Goal: Task Accomplishment & Management: Use online tool/utility

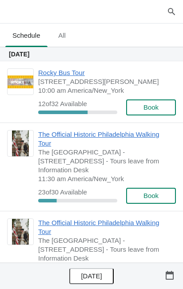
click at [72, 74] on span "Rocky Bus Tour" at bounding box center [104, 72] width 133 height 9
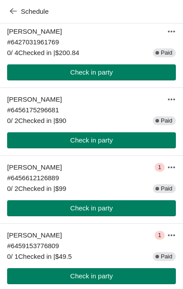
scroll to position [496, 0]
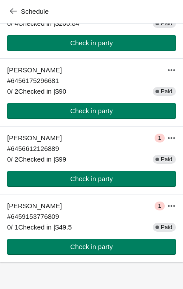
click at [114, 106] on button "Check in party" at bounding box center [91, 111] width 168 height 16
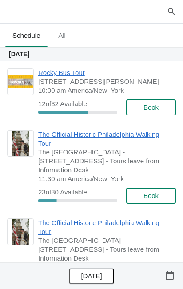
click at [67, 76] on span "Rocky Bus Tour" at bounding box center [104, 72] width 133 height 9
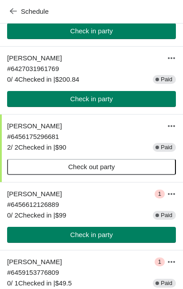
scroll to position [436, 0]
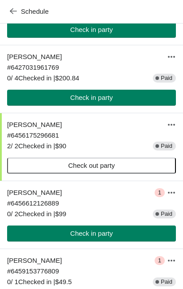
click at [128, 173] on button "Check out party" at bounding box center [91, 165] width 168 height 16
click at [98, 173] on button "Check out party" at bounding box center [91, 165] width 168 height 16
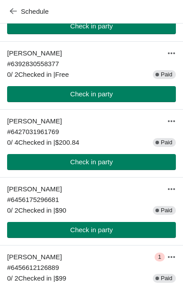
scroll to position [373, 0]
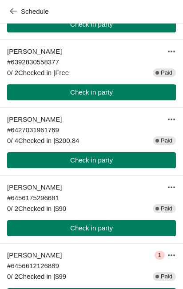
click at [102, 168] on button "Check in party" at bounding box center [91, 160] width 168 height 16
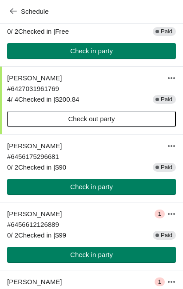
scroll to position [419, 0]
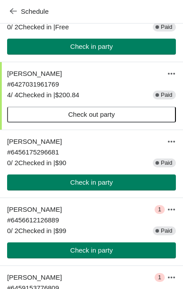
click at [82, 254] on span "Check in party" at bounding box center [91, 249] width 43 height 7
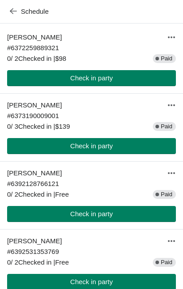
scroll to position [116, 0]
click at [94, 149] on span "Check in party" at bounding box center [91, 145] width 43 height 7
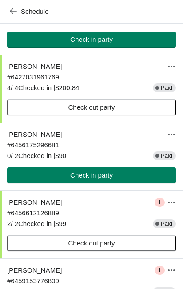
scroll to position [422, 0]
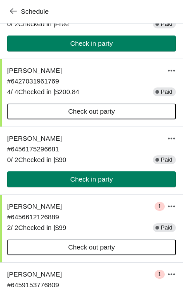
click at [123, 183] on span "Check in party" at bounding box center [91, 179] width 154 height 7
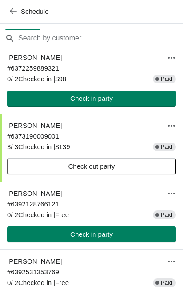
scroll to position [93, 0]
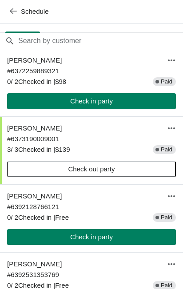
click at [137, 105] on span "Check in party" at bounding box center [91, 101] width 154 height 7
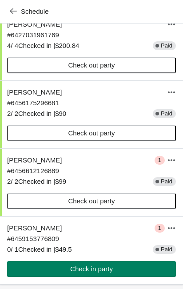
scroll to position [496, 0]
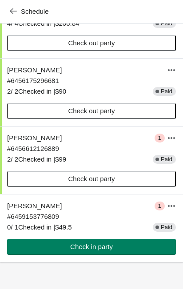
click at [105, 252] on button "Check in party" at bounding box center [91, 247] width 168 height 16
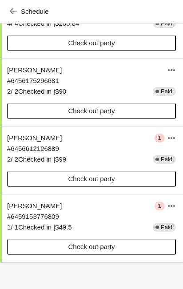
click at [98, 250] on span "Check out party" at bounding box center [91, 246] width 47 height 7
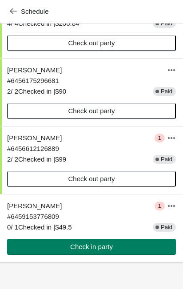
click at [108, 247] on span "Check in party" at bounding box center [91, 246] width 43 height 7
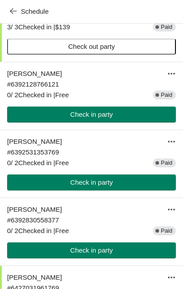
scroll to position [214, 0]
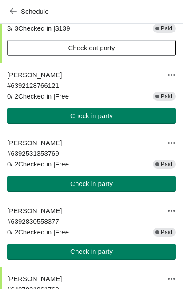
click at [177, 83] on button "button" at bounding box center [171, 75] width 16 height 16
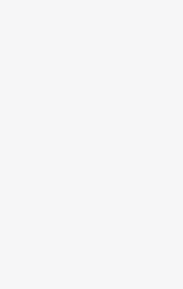
click at [133, 131] on body at bounding box center [91, 144] width 183 height 289
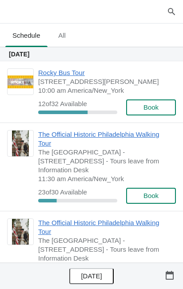
click at [75, 74] on span "Rocky Bus Tour" at bounding box center [104, 72] width 133 height 9
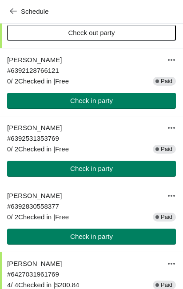
scroll to position [237, 0]
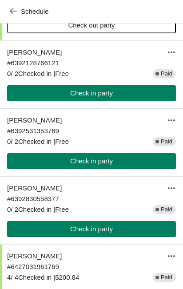
click at [174, 60] on button "button" at bounding box center [171, 52] width 16 height 16
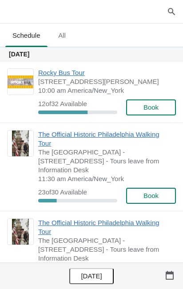
click at [70, 75] on span "Rocky Bus Tour" at bounding box center [104, 72] width 133 height 9
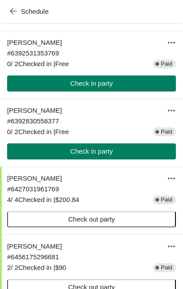
scroll to position [314, 0]
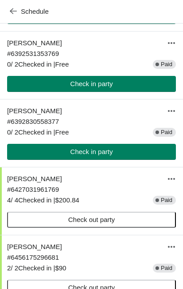
click at [174, 115] on icon "button" at bounding box center [171, 110] width 9 height 9
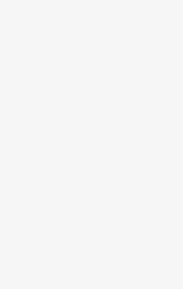
scroll to position [0, 0]
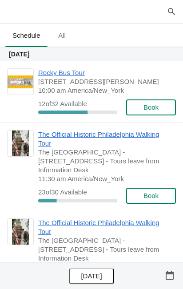
click at [66, 84] on span "[STREET_ADDRESS][PERSON_NAME]" at bounding box center [104, 81] width 133 height 9
click at [66, 74] on span "Rocky Bus Tour" at bounding box center [104, 72] width 133 height 9
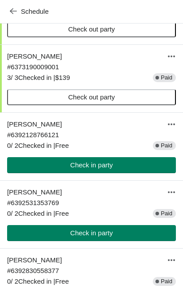
scroll to position [166, 0]
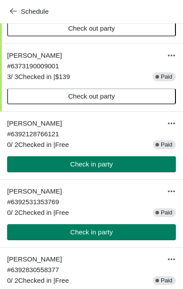
click at [43, 136] on div "[PERSON_NAME] # 6392128766121 0 / 2 Checked in | Free" at bounding box center [55, 133] width 97 height 32
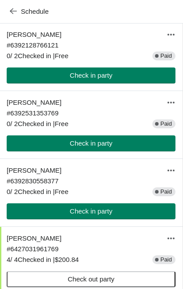
scroll to position [254, 0]
